Goal: Information Seeking & Learning: Compare options

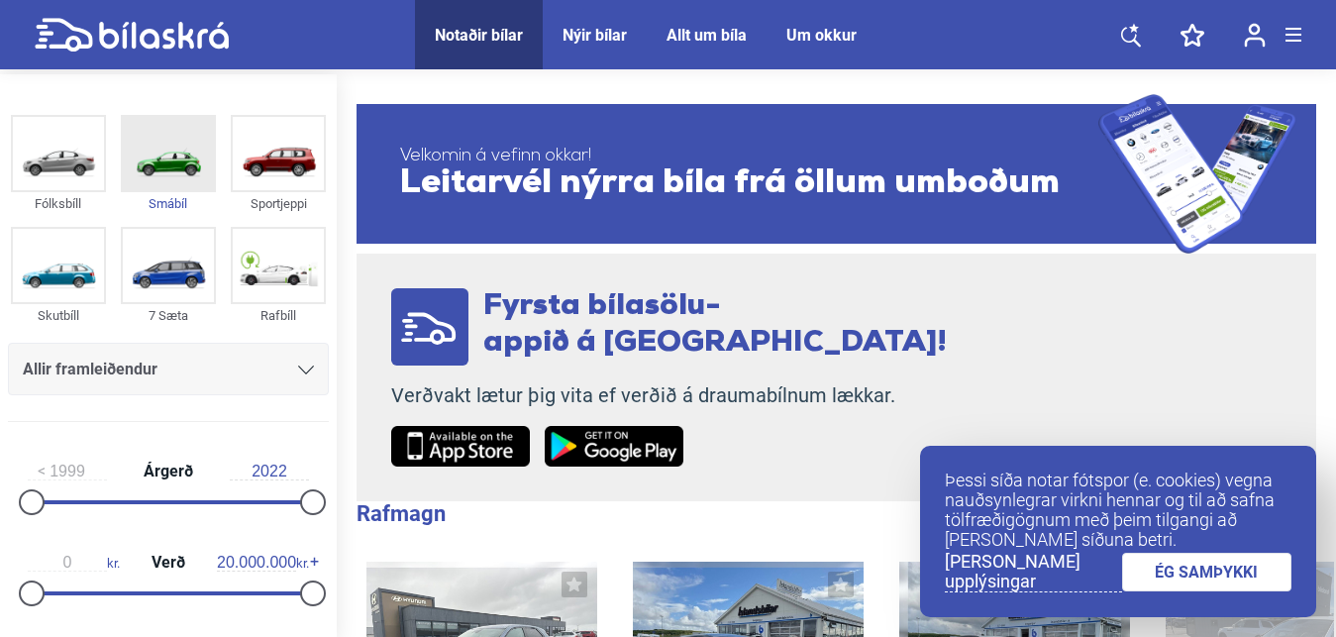
click at [145, 149] on img at bounding box center [168, 153] width 91 height 73
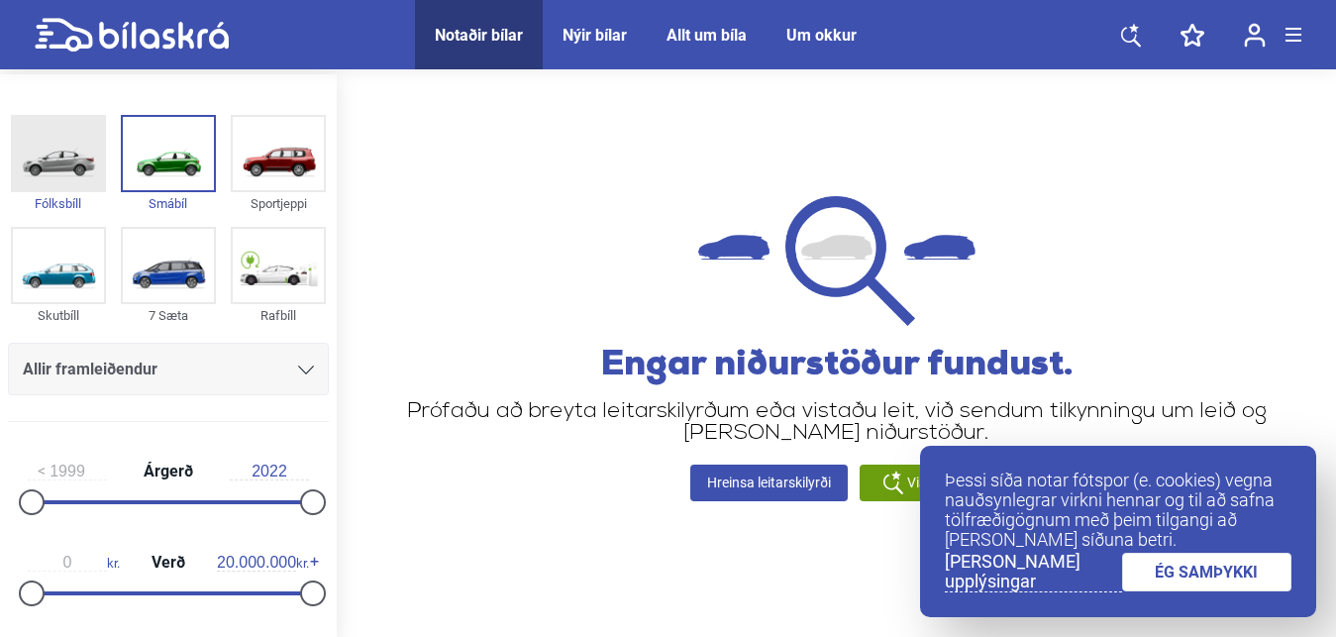
click at [56, 151] on img at bounding box center [58, 153] width 91 height 73
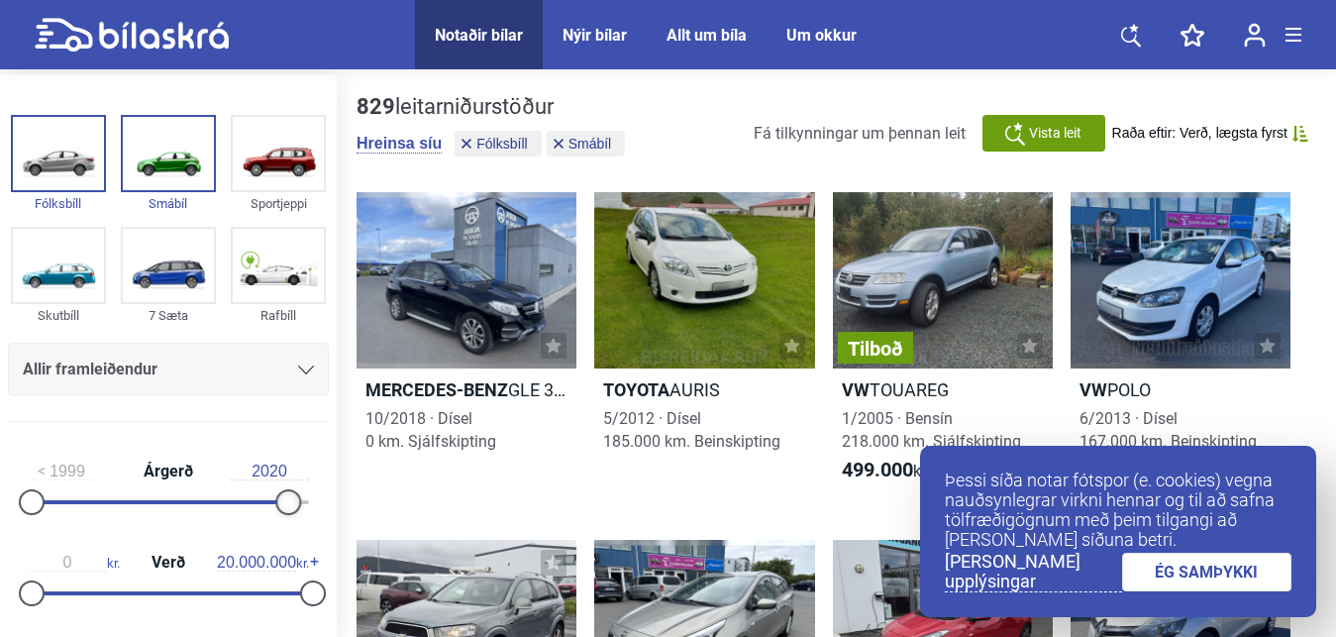
type input "2019"
drag, startPoint x: 295, startPoint y: 506, endPoint x: 263, endPoint y: 509, distance: 31.8
click at [263, 509] on div at bounding box center [276, 502] width 26 height 26
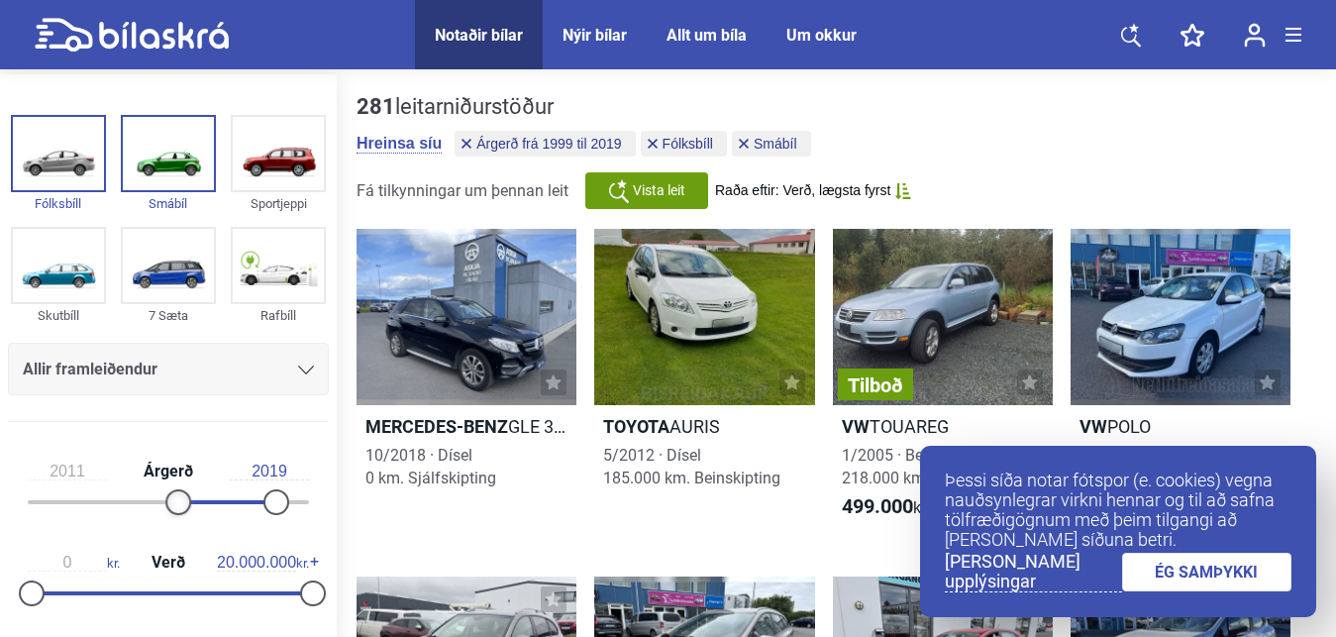
type input "2012"
drag, startPoint x: 23, startPoint y: 502, endPoint x: 172, endPoint y: 508, distance: 149.7
click at [178, 508] on div at bounding box center [191, 502] width 26 height 26
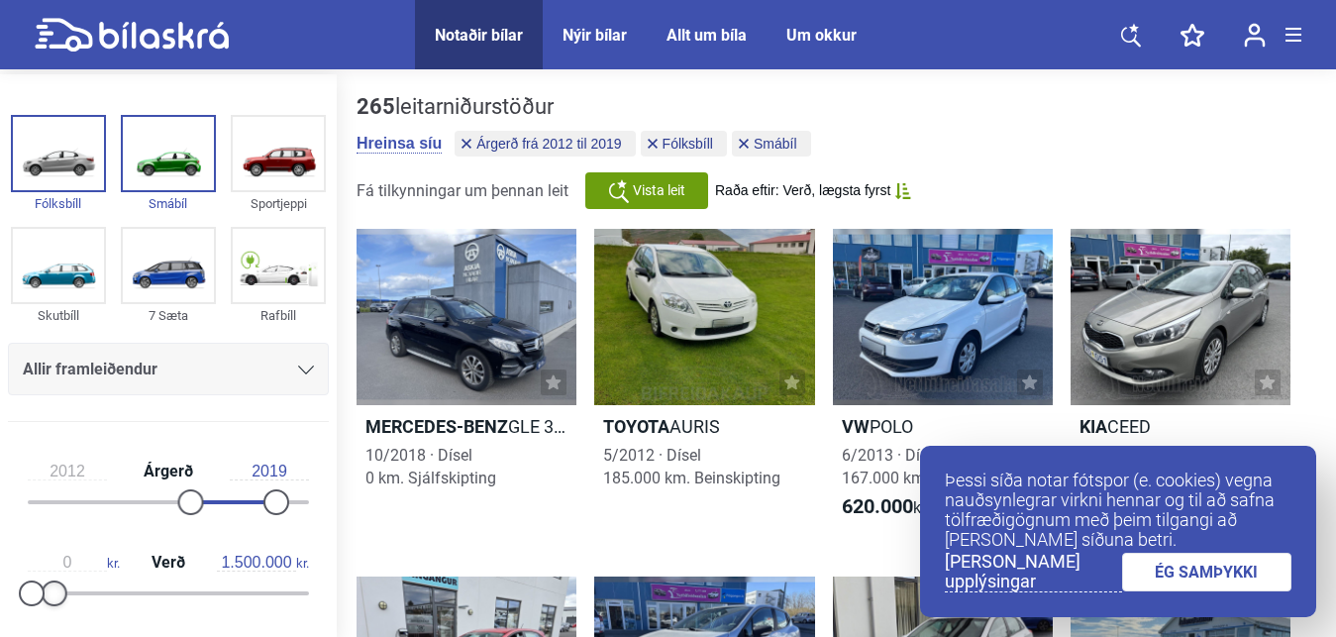
type input "1.400.000"
drag, startPoint x: 296, startPoint y: 593, endPoint x: 51, endPoint y: 579, distance: 246.0
click at [51, 579] on div "0 kr. Verð 1.400.000 kr." at bounding box center [168, 574] width 321 height 91
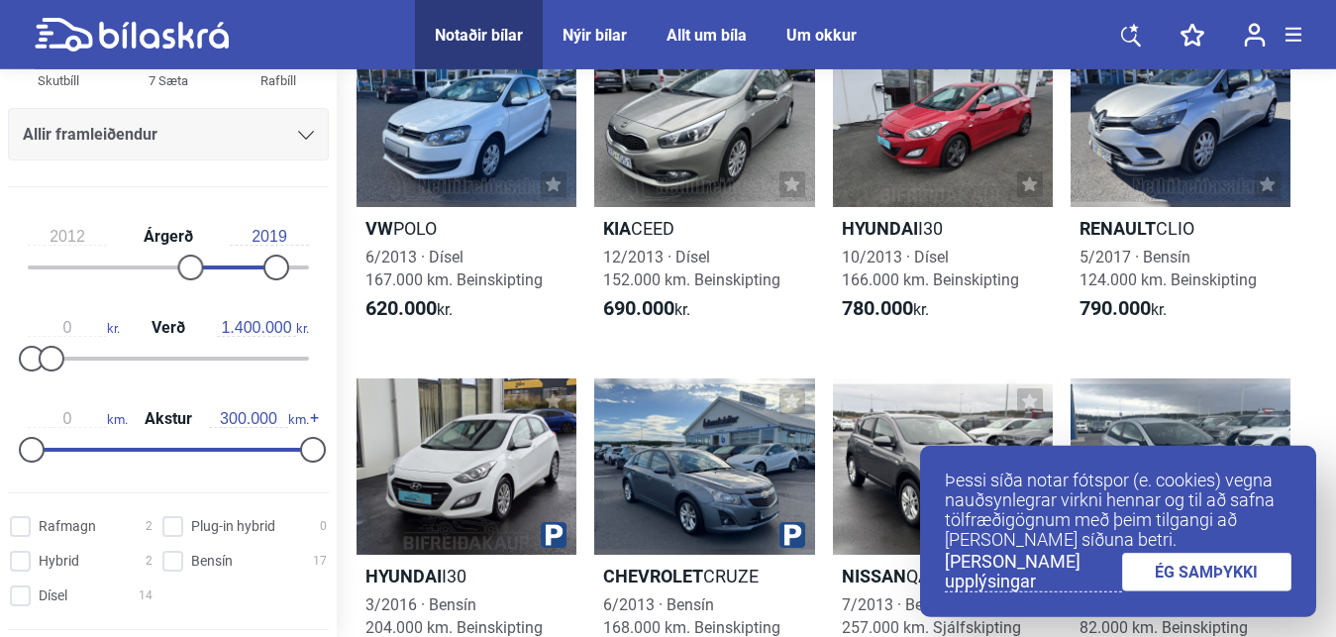
scroll to position [269, 0]
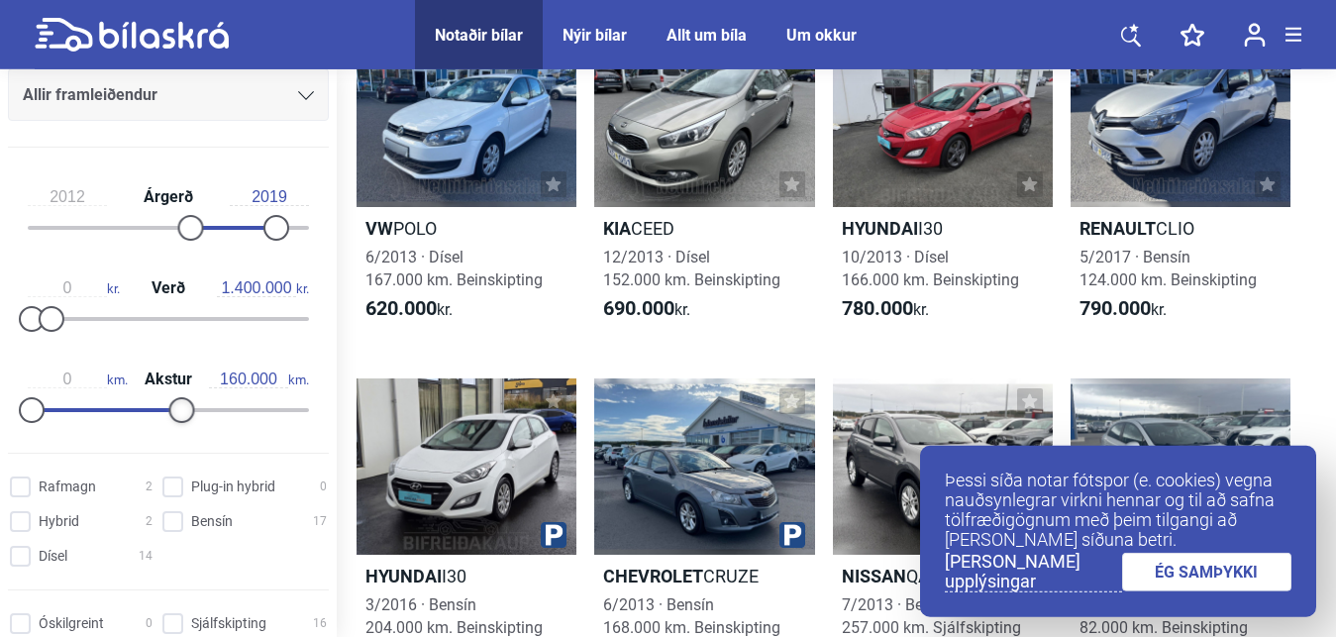
type input "150.000"
drag, startPoint x: 300, startPoint y: 416, endPoint x: 170, endPoint y: 411, distance: 129.8
click at [170, 411] on div at bounding box center [172, 410] width 26 height 26
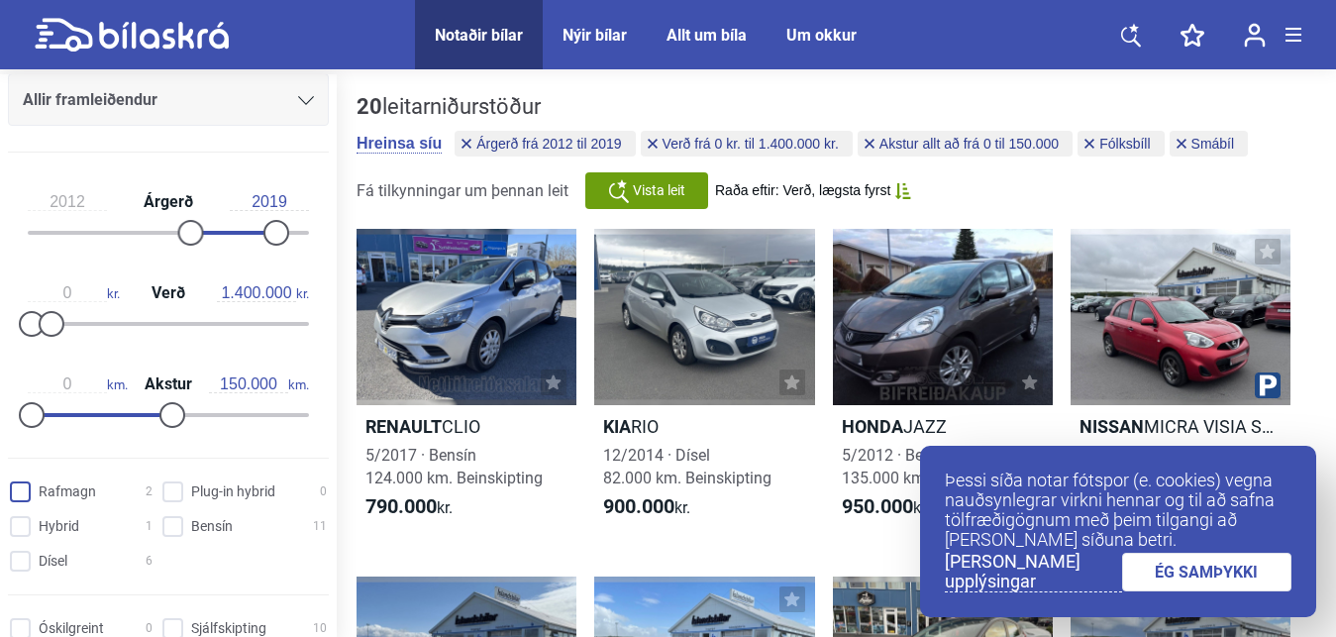
click at [24, 493] on input "Rafmagn 2" at bounding box center [84, 492] width 143 height 21
checkbox input "true"
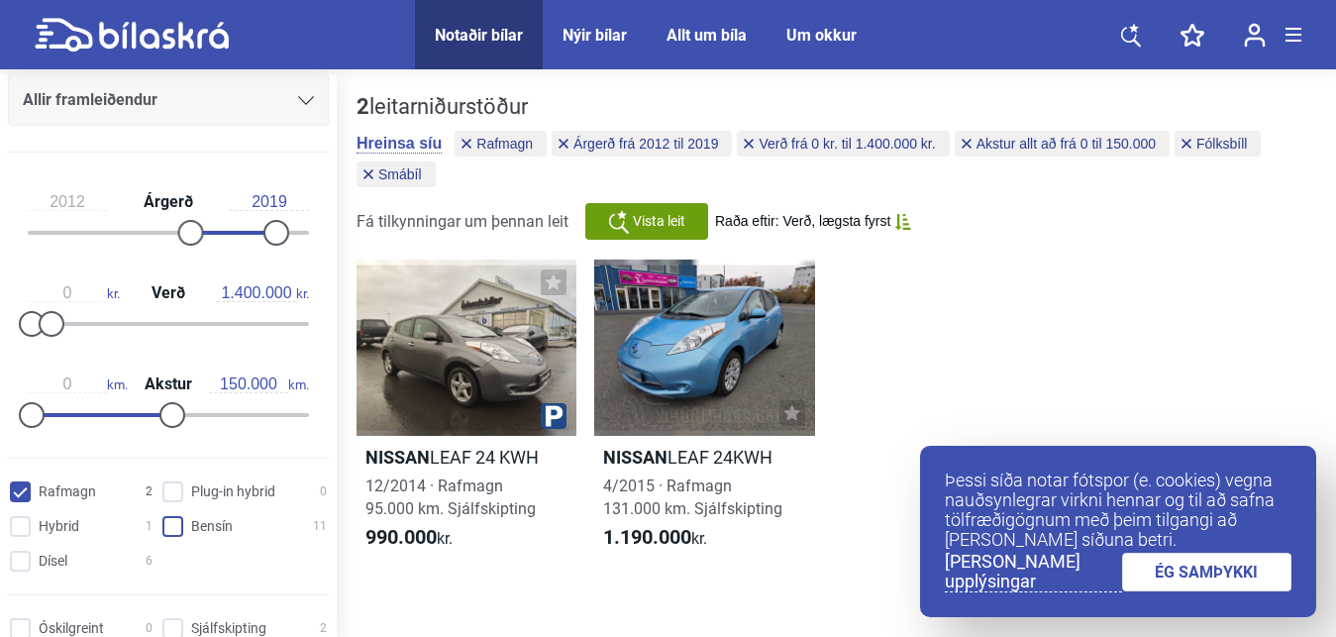
click at [166, 534] on input "Bensín 11" at bounding box center [247, 527] width 164 height 21
checkbox input "true"
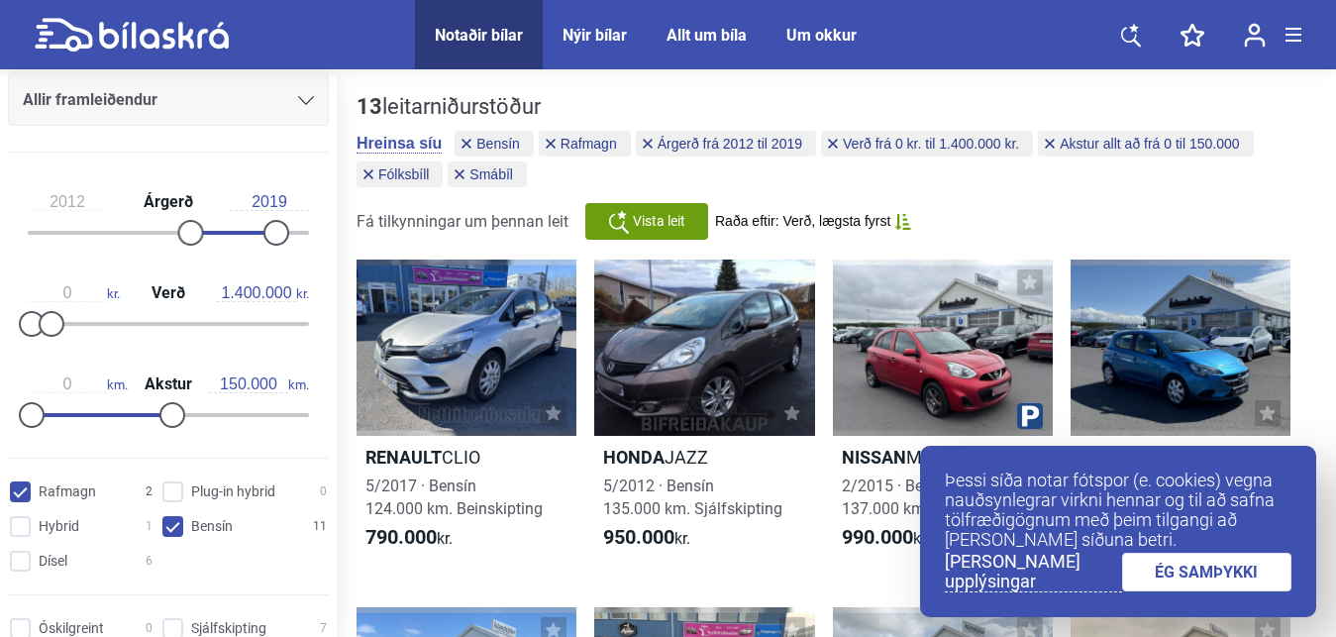
click at [19, 495] on input "Rafmagn 2" at bounding box center [84, 492] width 143 height 21
checkbox input "false"
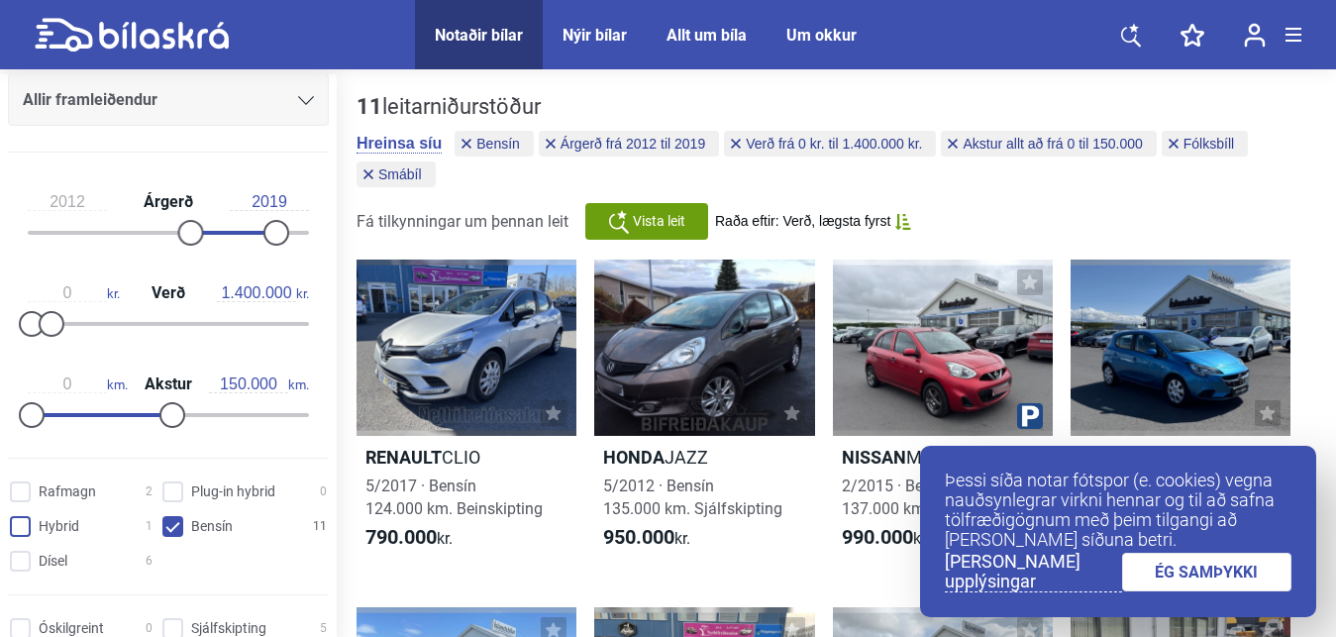
click at [16, 531] on input "Hybrid 1" at bounding box center [84, 527] width 143 height 21
checkbox input "true"
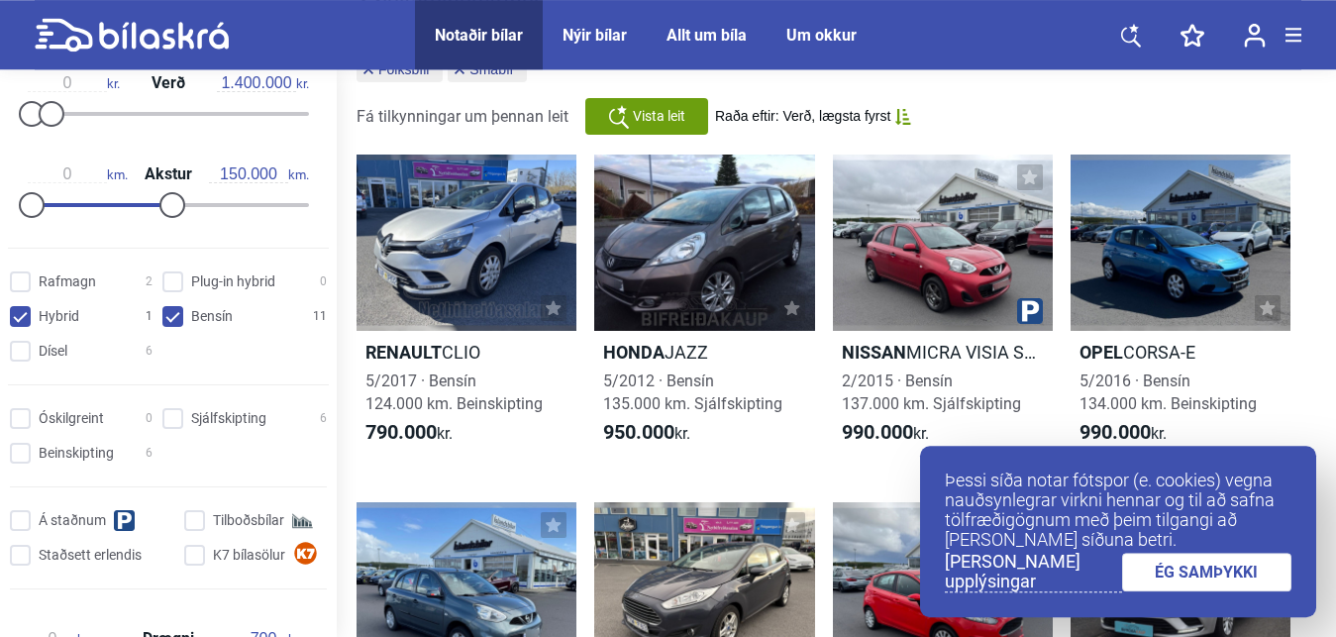
scroll to position [477, 0]
click at [168, 426] on input "Sjálfskipting 6" at bounding box center [247, 416] width 164 height 21
checkbox input "true"
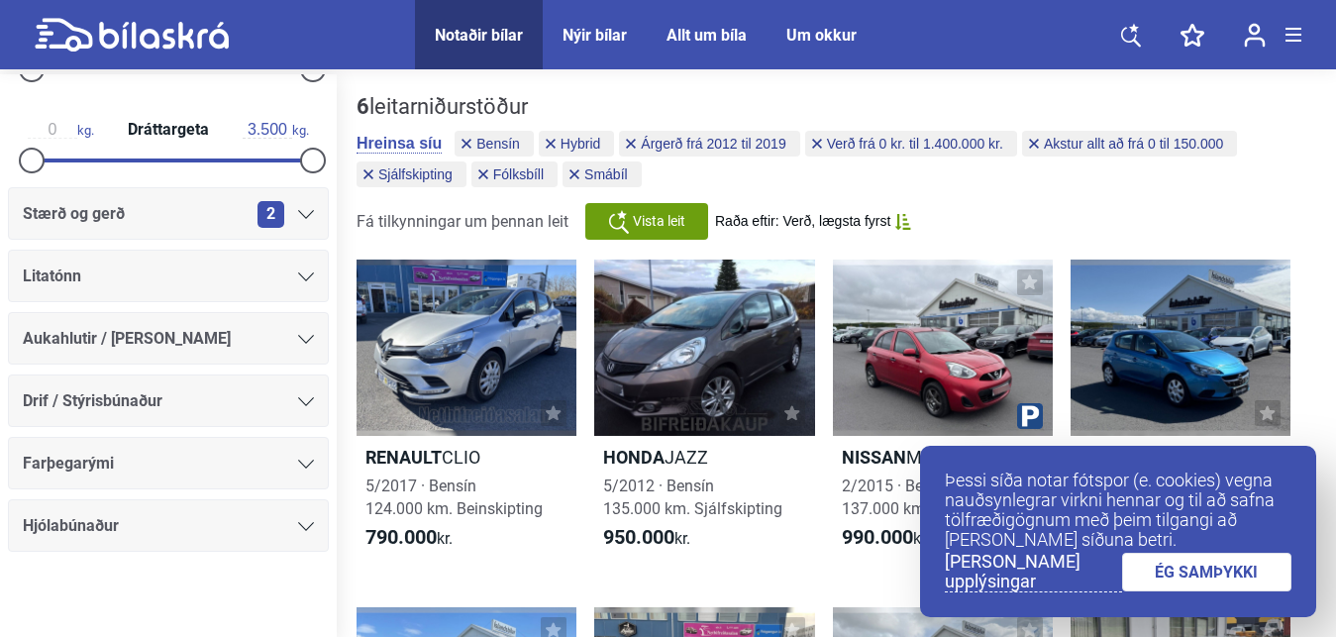
scroll to position [1098, 0]
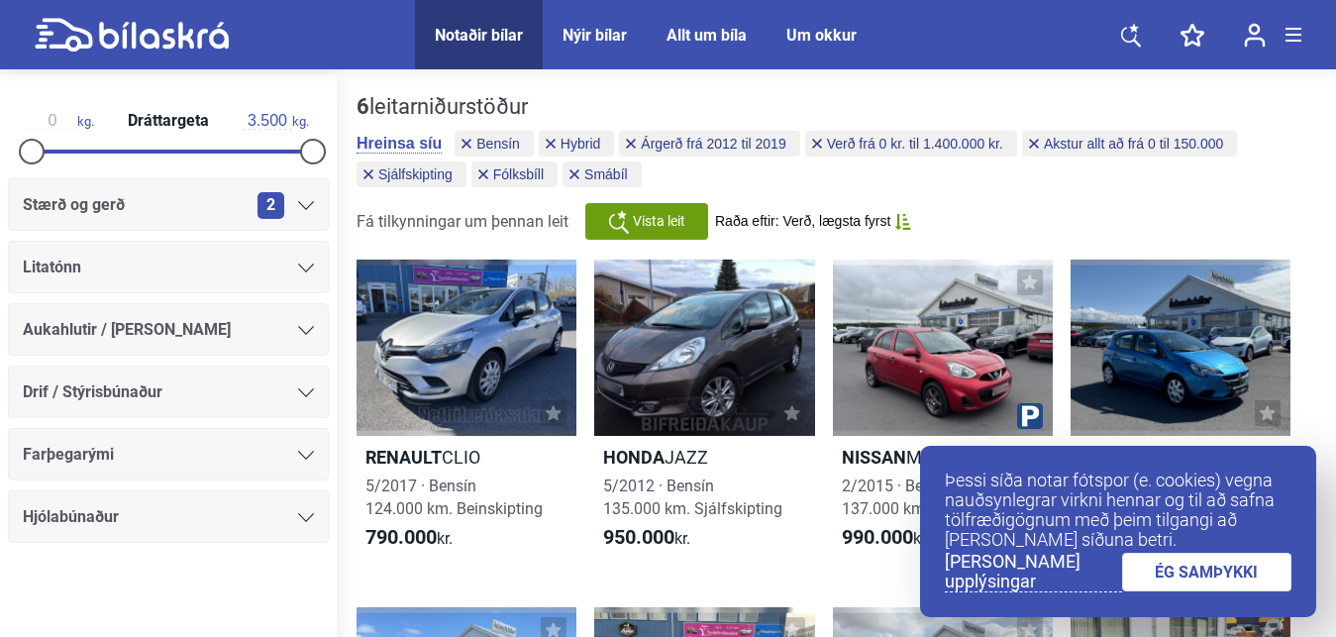
click at [1309, 151] on div "6 leitarniðurstöður [PERSON_NAME] [PERSON_NAME] Hybrid Árgerð frá 2012 til 2019…" at bounding box center [837, 167] width 960 height 146
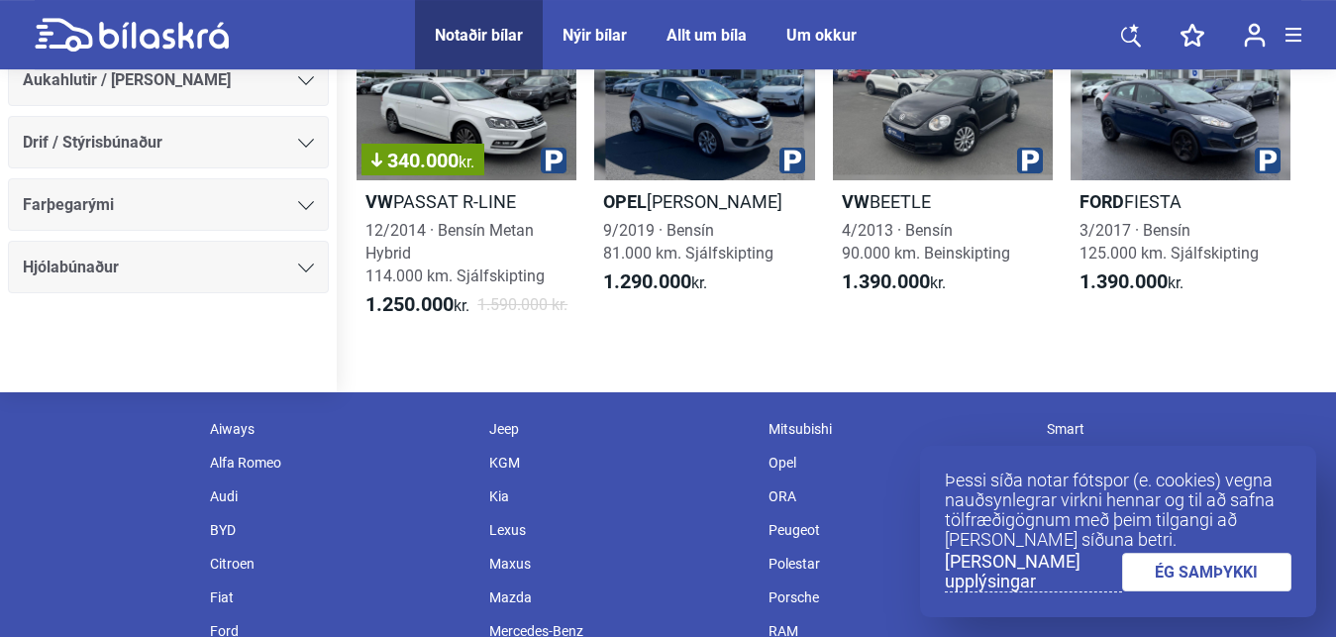
scroll to position [960, 0]
